Goal: Task Accomplishment & Management: Complete application form

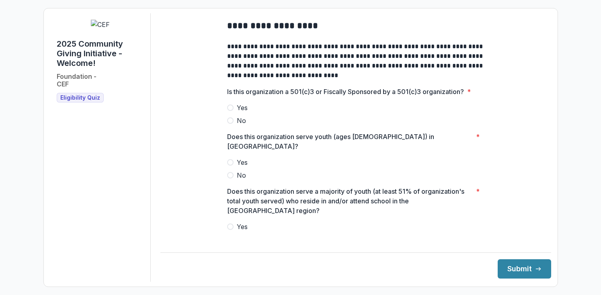
scroll to position [0, 0]
click at [231, 111] on span at bounding box center [230, 107] width 6 height 6
click at [229, 159] on span at bounding box center [230, 162] width 6 height 6
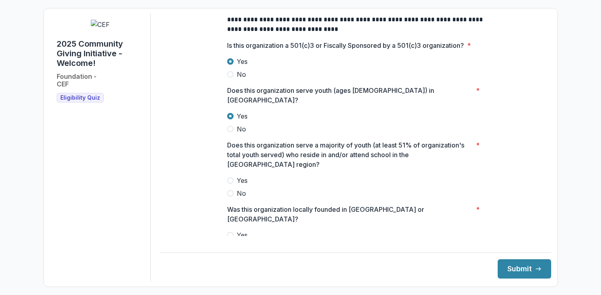
click at [229, 177] on span at bounding box center [230, 180] width 6 height 6
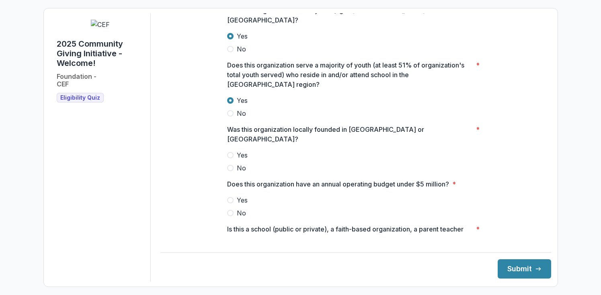
scroll to position [128, 0]
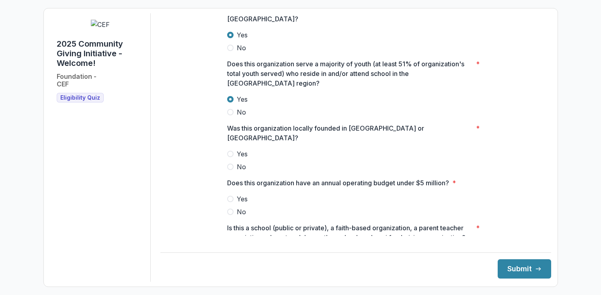
click at [232, 151] on span at bounding box center [230, 154] width 6 height 6
click at [229, 196] on span at bounding box center [230, 199] width 6 height 6
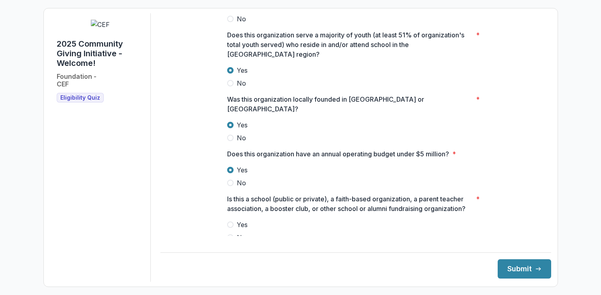
click at [229, 235] on span at bounding box center [230, 238] width 6 height 6
click at [509, 270] on button "Submit" at bounding box center [525, 268] width 54 height 19
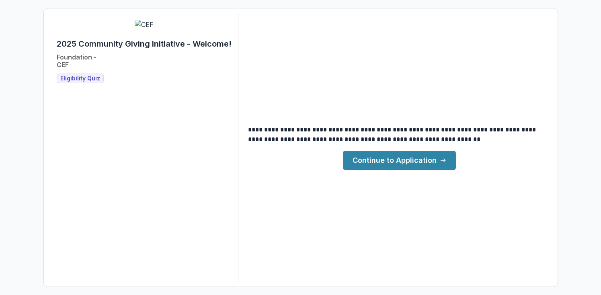
click at [410, 165] on link "Continue to Application" at bounding box center [399, 160] width 113 height 19
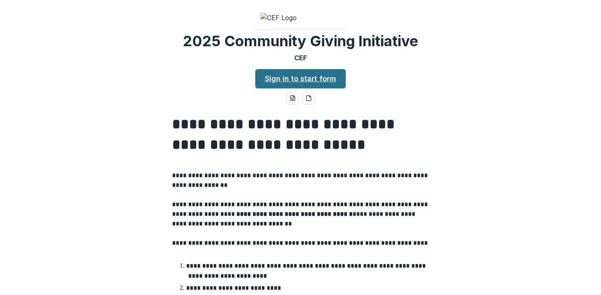
click at [290, 89] on link "Sign in to start form" at bounding box center [300, 78] width 91 height 19
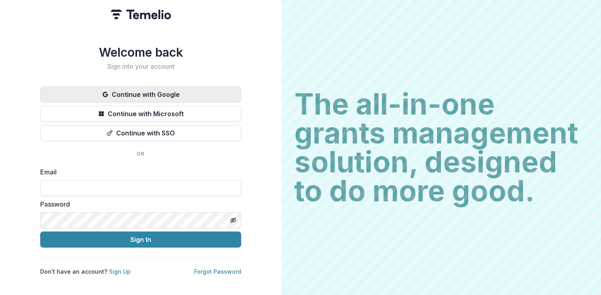
click at [109, 92] on button "Continue with Google" at bounding box center [140, 94] width 201 height 16
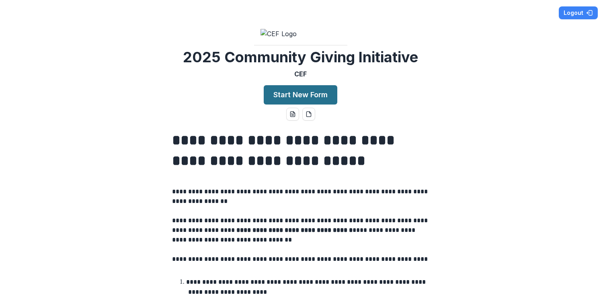
click at [305, 105] on button "Start New Form" at bounding box center [301, 94] width 74 height 19
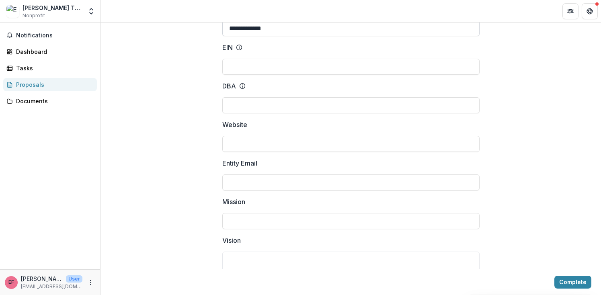
scroll to position [59, 0]
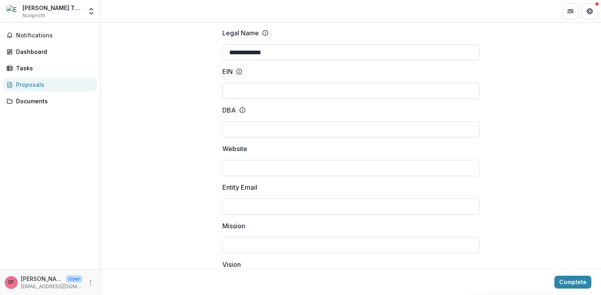
click at [268, 91] on input "EIN" at bounding box center [350, 91] width 257 height 16
click at [236, 71] on icon at bounding box center [239, 71] width 6 height 6
click at [236, 83] on input "EIN" at bounding box center [350, 91] width 257 height 16
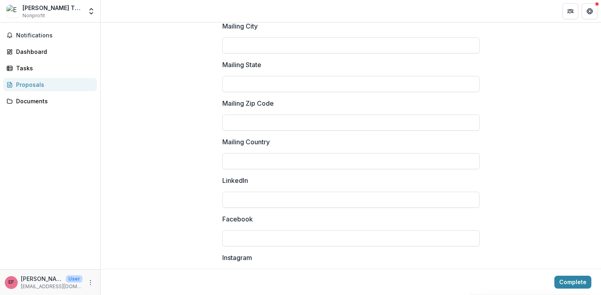
scroll to position [1125, 0]
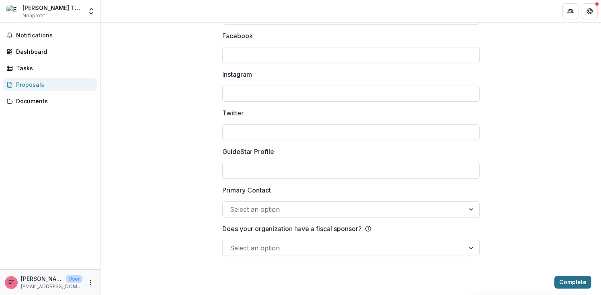
click at [560, 281] on button "Complete" at bounding box center [573, 282] width 37 height 13
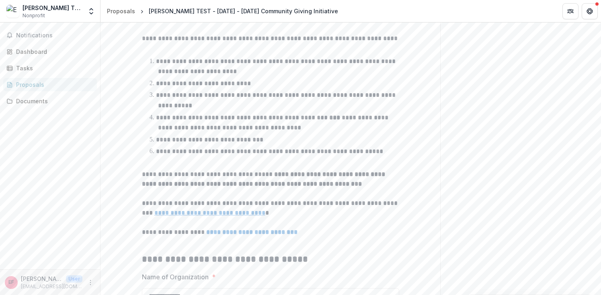
scroll to position [256, 0]
